Goal: Information Seeking & Learning: Find specific page/section

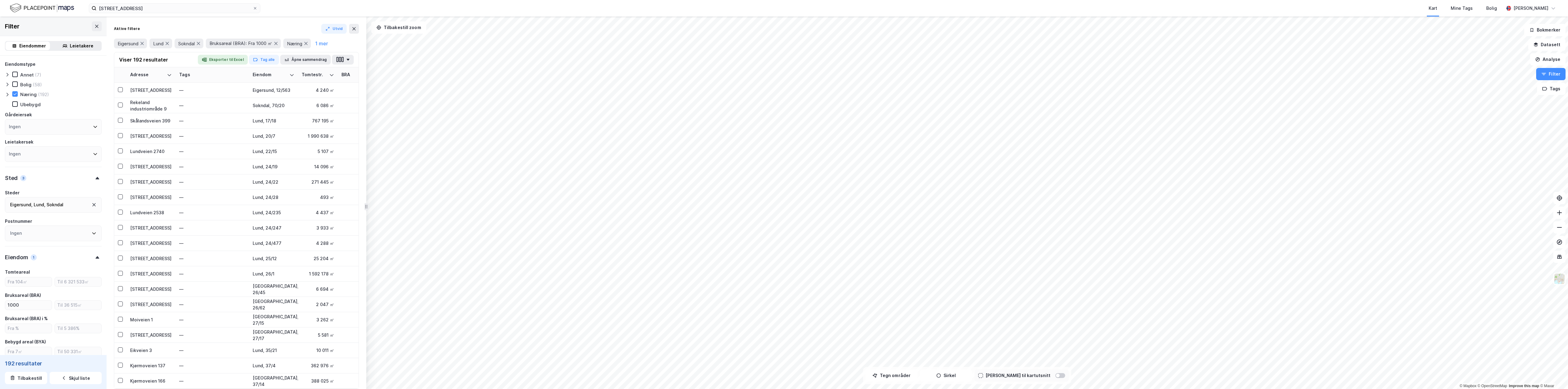
scroll to position [122, 0]
click at [842, 4] on div "Kart Mine Tags Bolig" at bounding box center [896, 8] width 1214 height 16
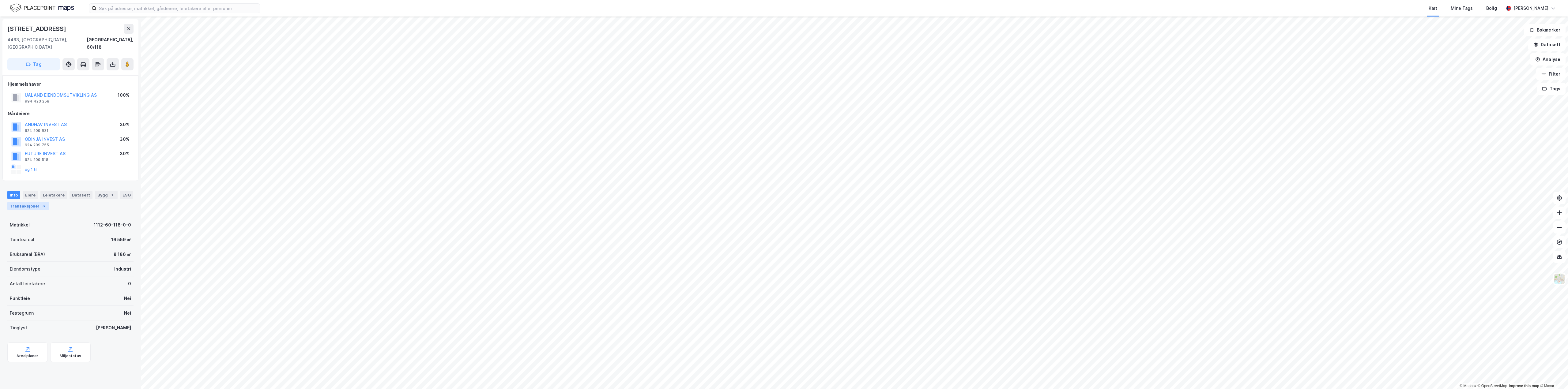
click at [32, 201] on div "Transaksjoner 6" at bounding box center [28, 206] width 42 height 9
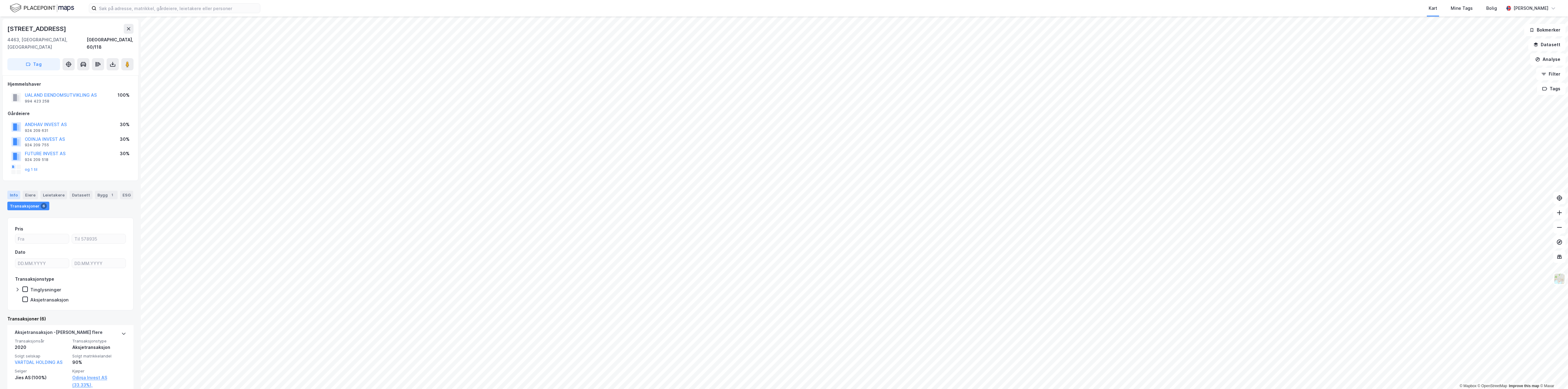
click at [13, 190] on div "Info" at bounding box center [14, 194] width 13 height 9
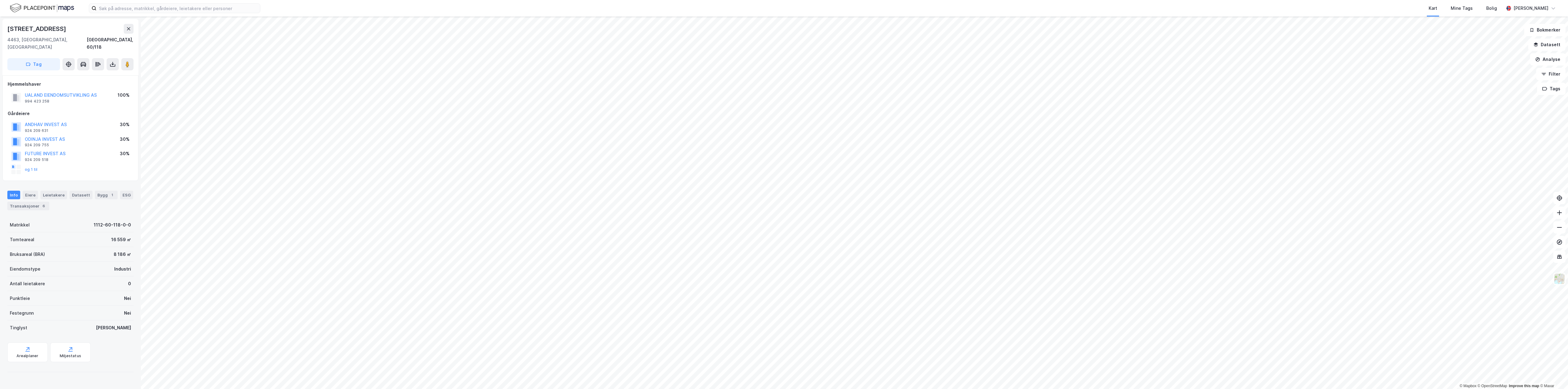
click at [930, 8] on div "Kart Mine Tags Bolig" at bounding box center [896, 8] width 1214 height 16
click at [133, 11] on input at bounding box center [178, 8] width 164 height 9
paste input "Vartdalsstranda 1072"
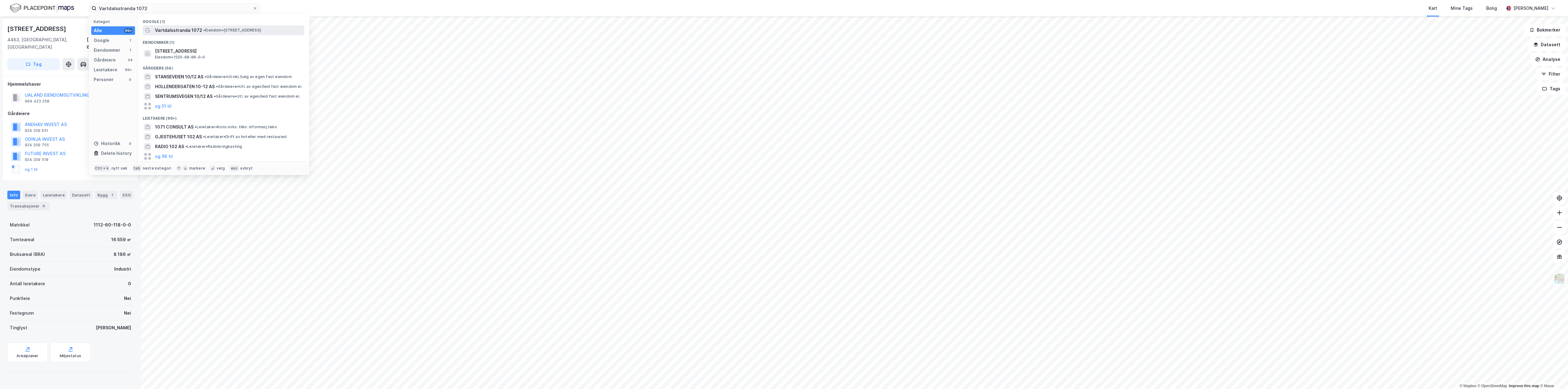
click at [206, 29] on span "• Eiendom • Vartdalsstranda 1072, 6170 Vartdal" at bounding box center [232, 30] width 58 height 5
click at [153, 5] on input "Vartdalsstranda 1072" at bounding box center [174, 8] width 156 height 9
click at [104, 6] on input "Vartdalsstranda 1072" at bounding box center [174, 8] width 156 height 9
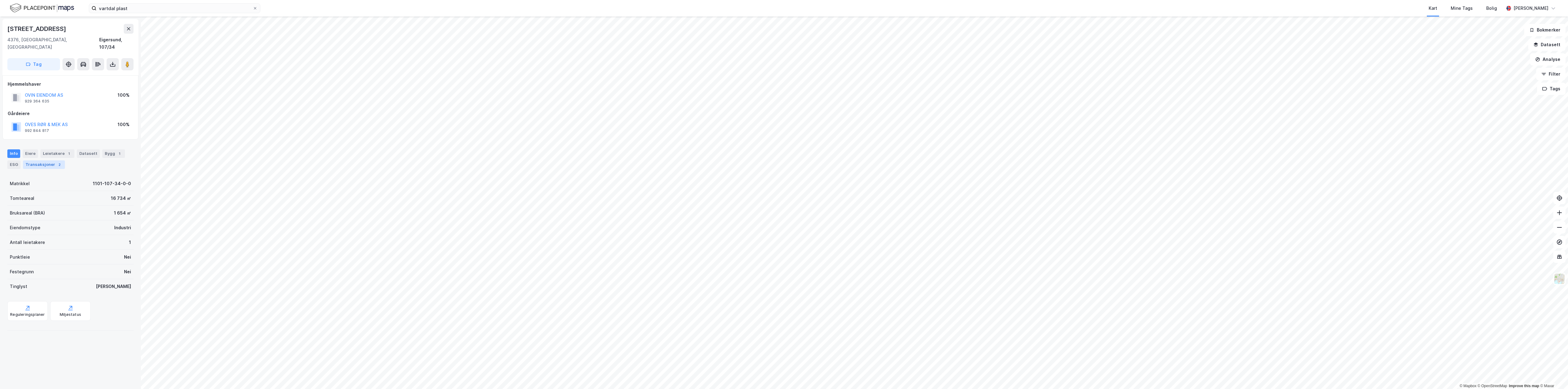
click at [52, 160] on div "Transaksjoner 2" at bounding box center [44, 164] width 42 height 9
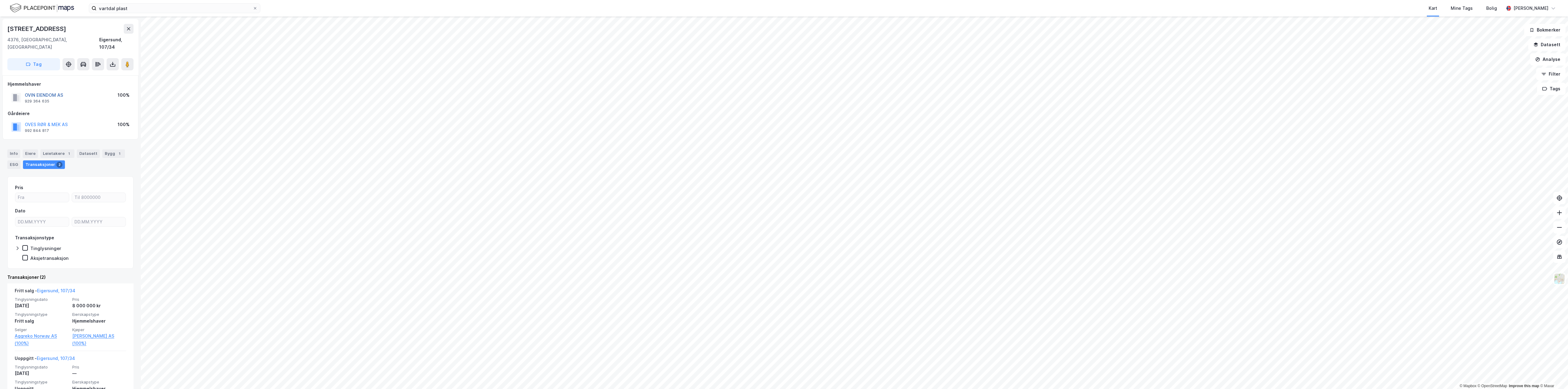
click at [0, 0] on button "OVIN EIENDOM AS" at bounding box center [0, 0] width 0 height 0
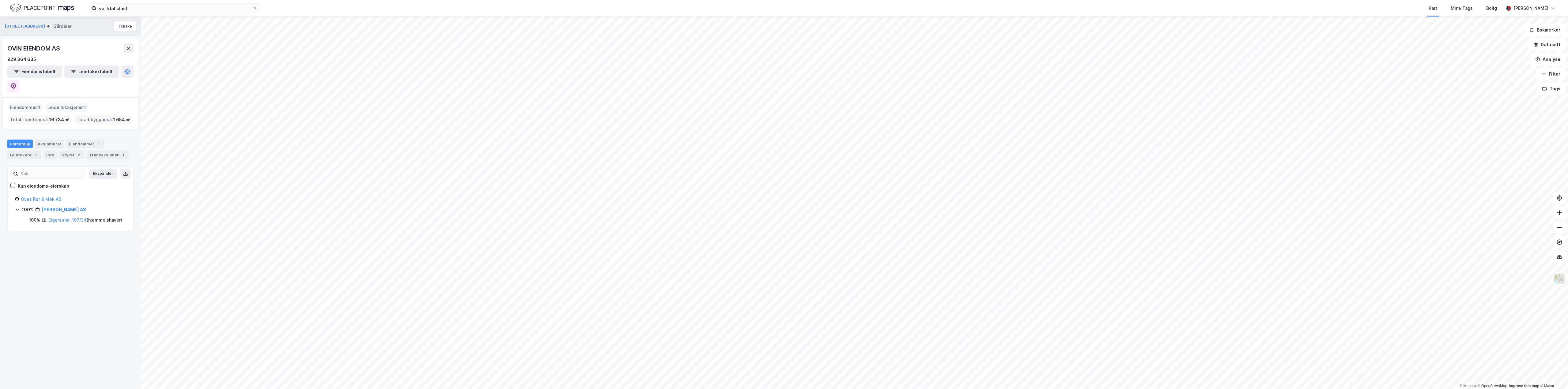
click at [806, 9] on div "Kart Mine Tags Bolig" at bounding box center [896, 8] width 1214 height 16
click at [141, 12] on input "vartdal plast" at bounding box center [174, 8] width 156 height 9
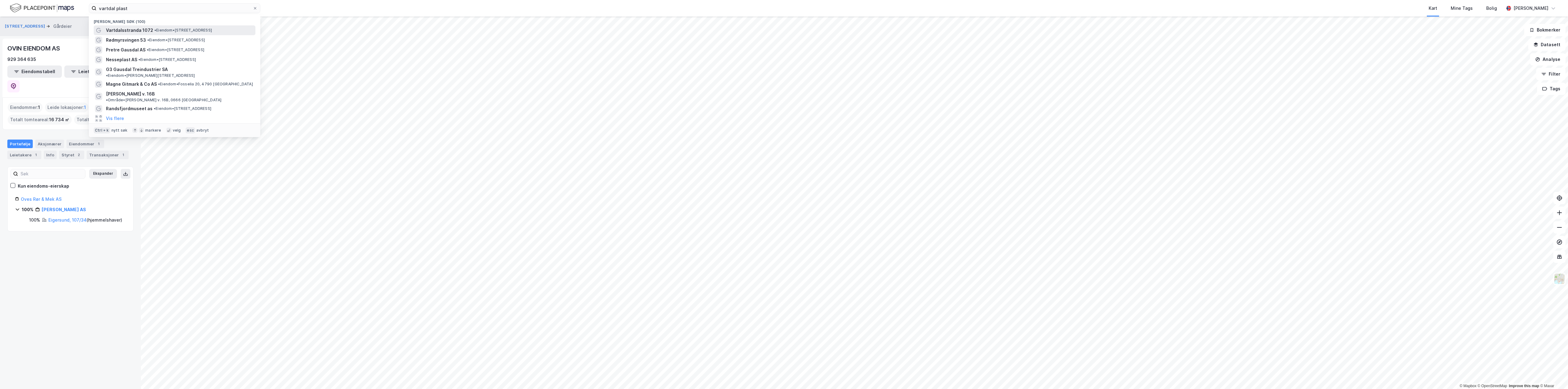
click at [187, 33] on div "Vartdalsstranda 1072 • Eiendom • Vartdalsstranda 1072, 6170 Vartdal" at bounding box center [180, 30] width 148 height 8
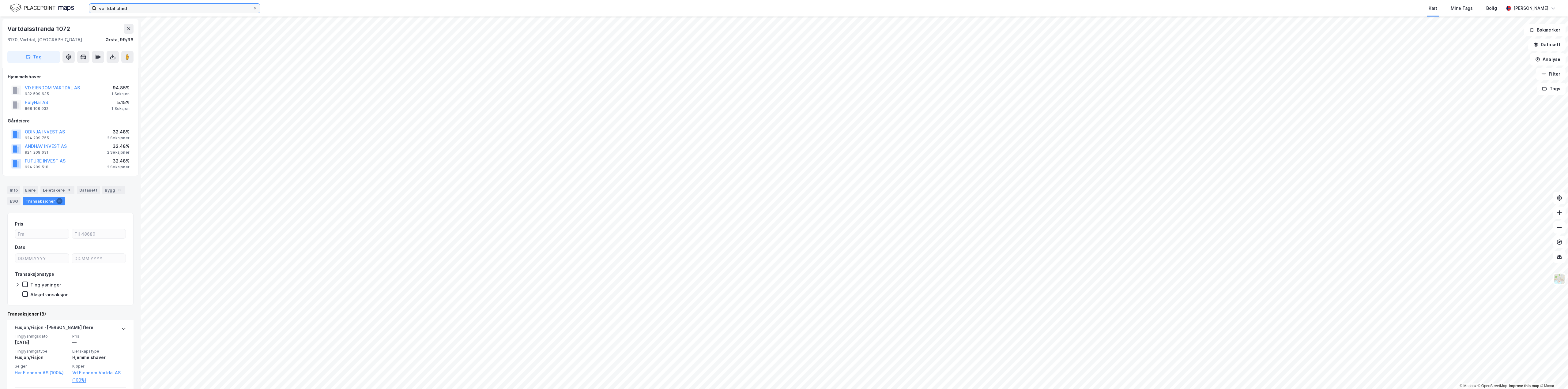
click at [159, 9] on input "vartdal plast" at bounding box center [174, 8] width 156 height 9
click at [151, 3] on input "vartdal plast" at bounding box center [174, 8] width 156 height 9
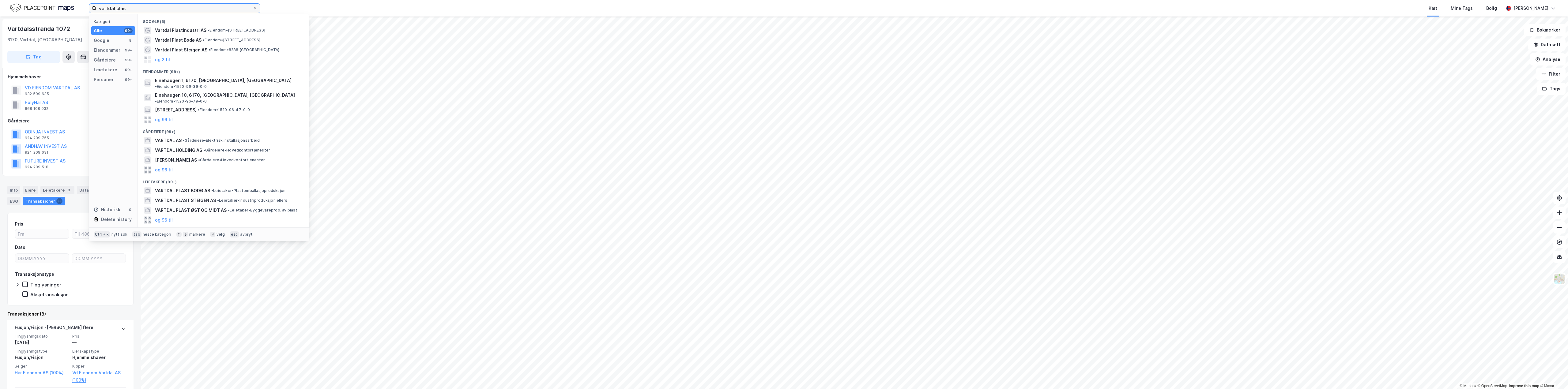
type input "vartdal plast"
click at [252, 40] on span "• Eiendom • Burøyveien 10, 8012 Bodø" at bounding box center [231, 40] width 58 height 5
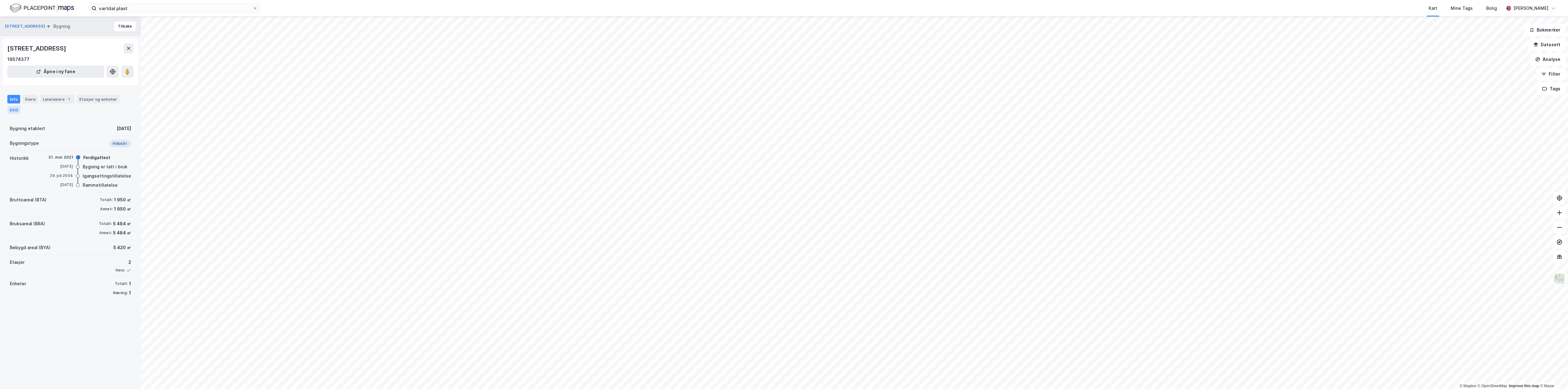
click at [16, 108] on div "ESG" at bounding box center [14, 109] width 13 height 8
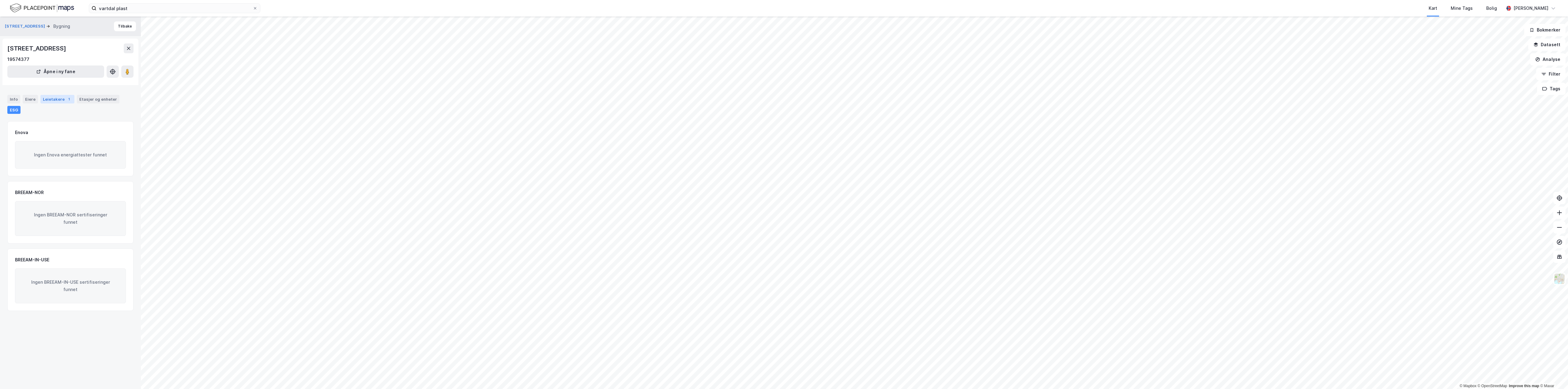
click at [41, 96] on div "Leietakere 1" at bounding box center [57, 99] width 34 height 9
click at [33, 99] on div "Eiere" at bounding box center [30, 99] width 16 height 9
click at [50, 97] on div "Leietakere 1" at bounding box center [57, 99] width 34 height 9
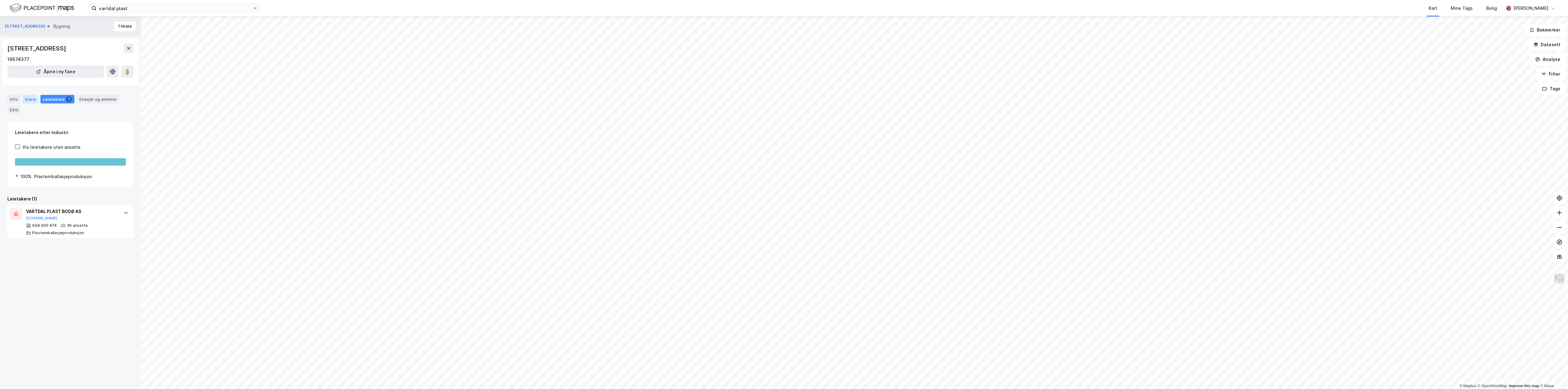
click at [28, 99] on div "Eiere" at bounding box center [30, 99] width 16 height 9
click at [40, 151] on link "Bodø, 138/4563" at bounding box center [61, 152] width 67 height 5
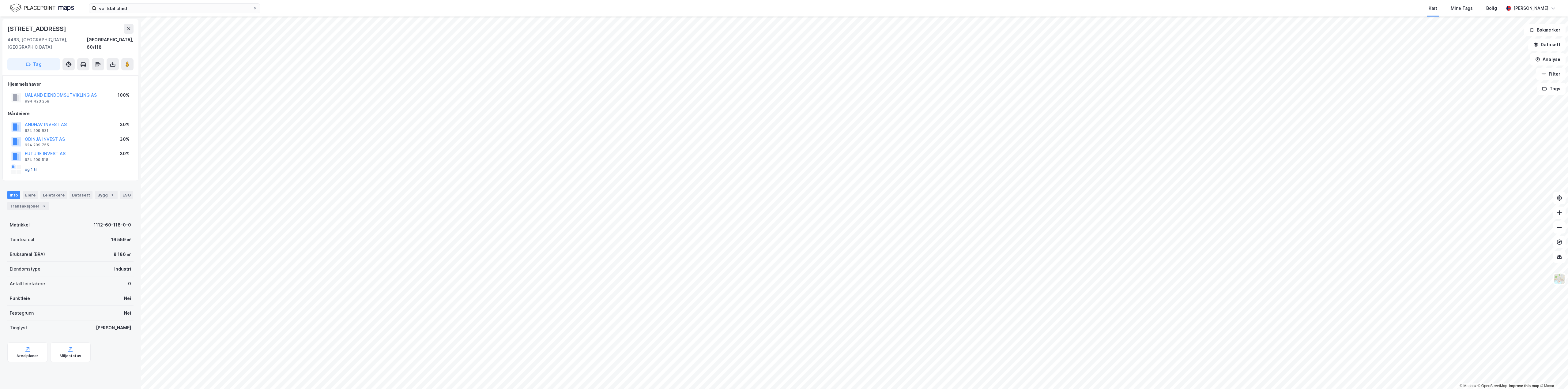
click at [0, 0] on button "og 1 til" at bounding box center [0, 0] width 0 height 0
click at [51, 190] on div "Leietakere" at bounding box center [53, 194] width 27 height 9
